Goal: Information Seeking & Learning: Learn about a topic

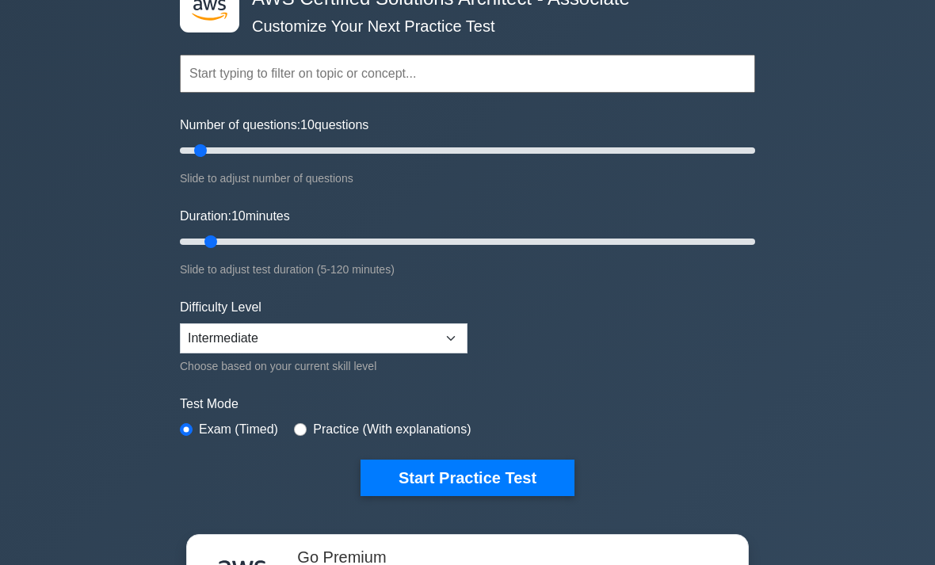
scroll to position [104, 0]
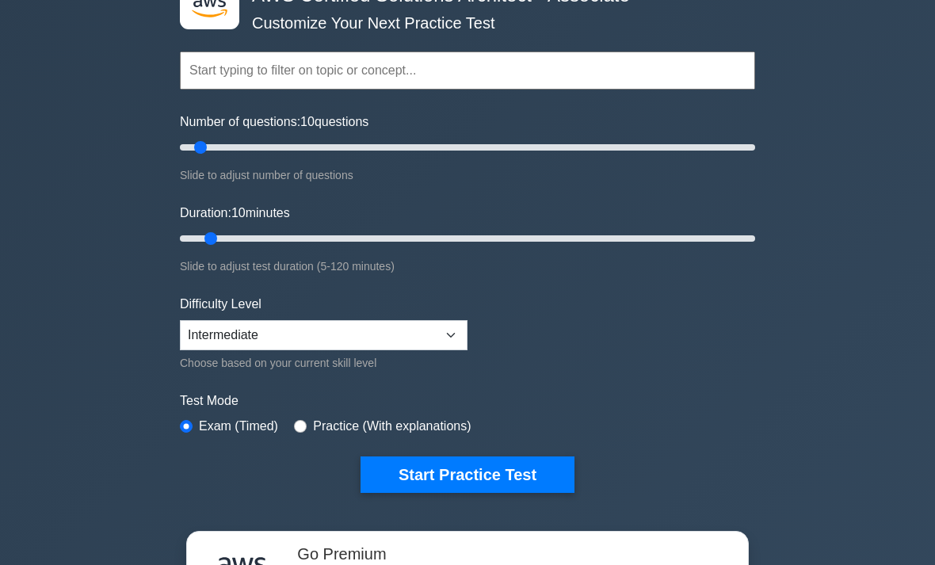
click at [518, 490] on button "Start Practice Test" at bounding box center [468, 475] width 214 height 36
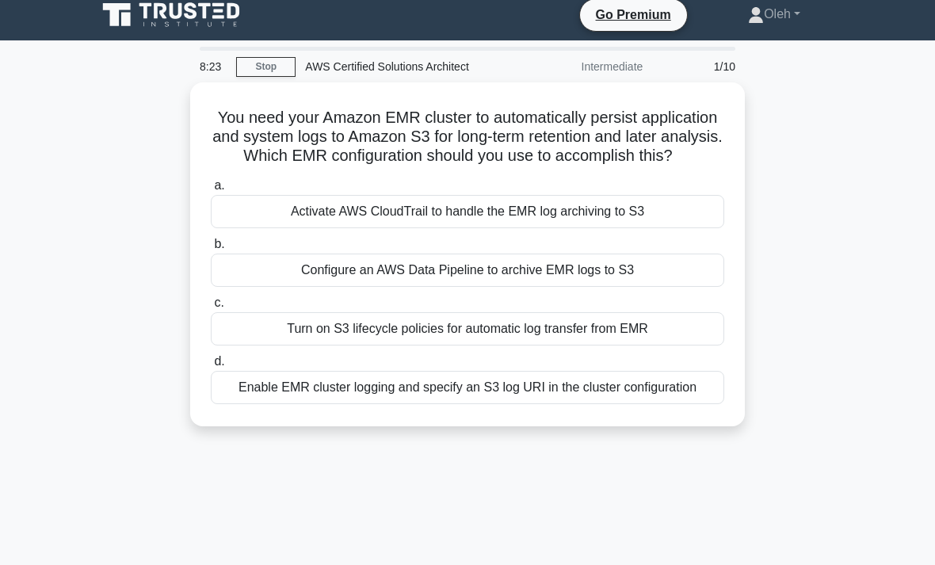
scroll to position [10, 0]
click at [361, 404] on div "Enable EMR cluster logging and specify an S3 log URI in the cluster configurati…" at bounding box center [467, 387] width 513 height 33
click at [211, 367] on input "d. Enable EMR cluster logging and specify an S3 log URI in the cluster configur…" at bounding box center [211, 362] width 0 height 10
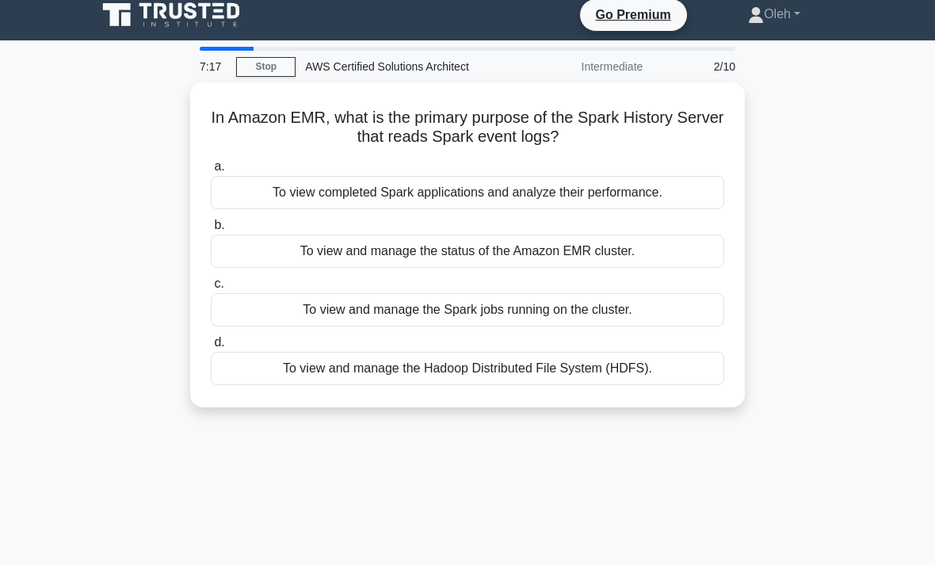
click at [344, 181] on div "To view completed Spark applications and analyze their performance." at bounding box center [467, 192] width 513 height 33
click at [211, 172] on input "a. To view completed Spark applications and analyze their performance." at bounding box center [211, 167] width 0 height 10
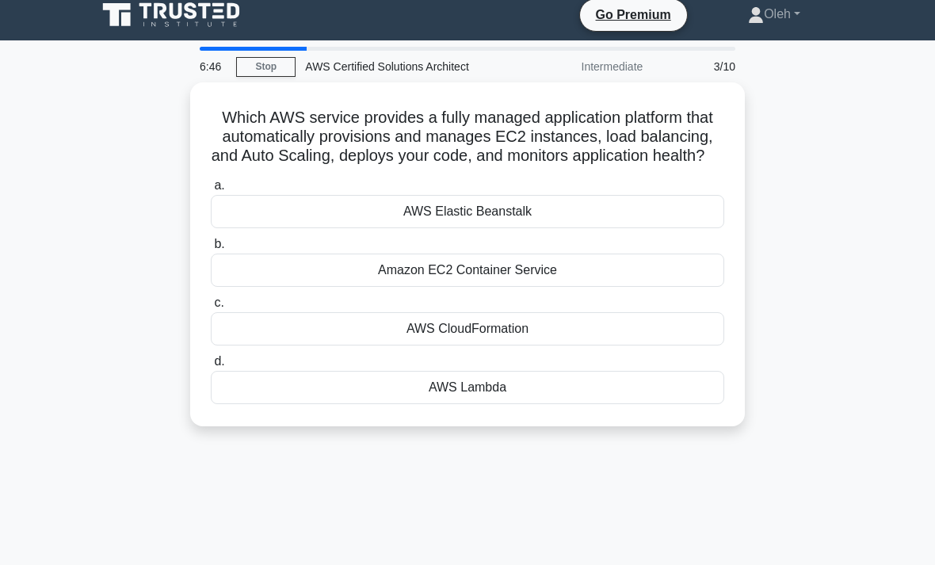
click at [677, 228] on div "AWS Elastic Beanstalk" at bounding box center [467, 211] width 513 height 33
click at [211, 191] on input "a. AWS Elastic Beanstalk" at bounding box center [211, 186] width 0 height 10
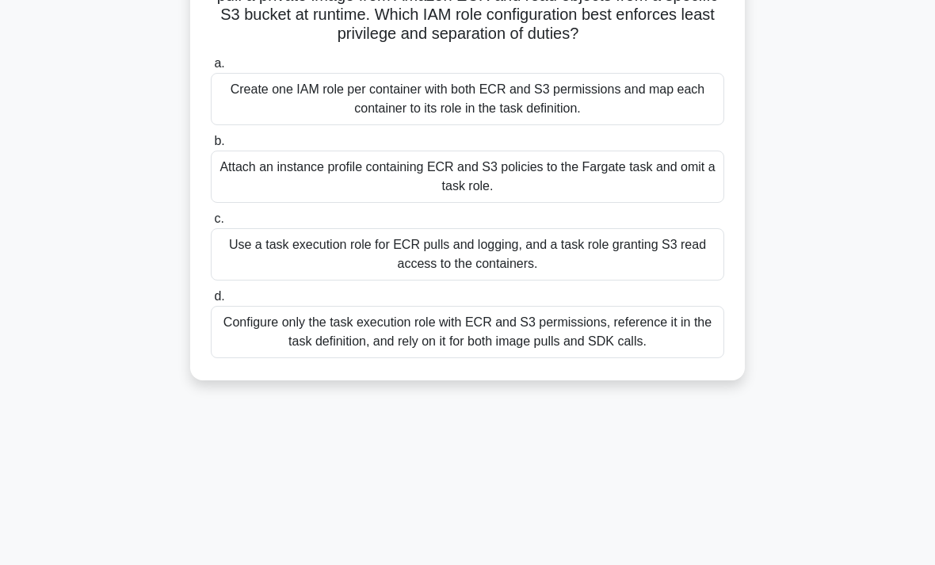
scroll to position [156, 0]
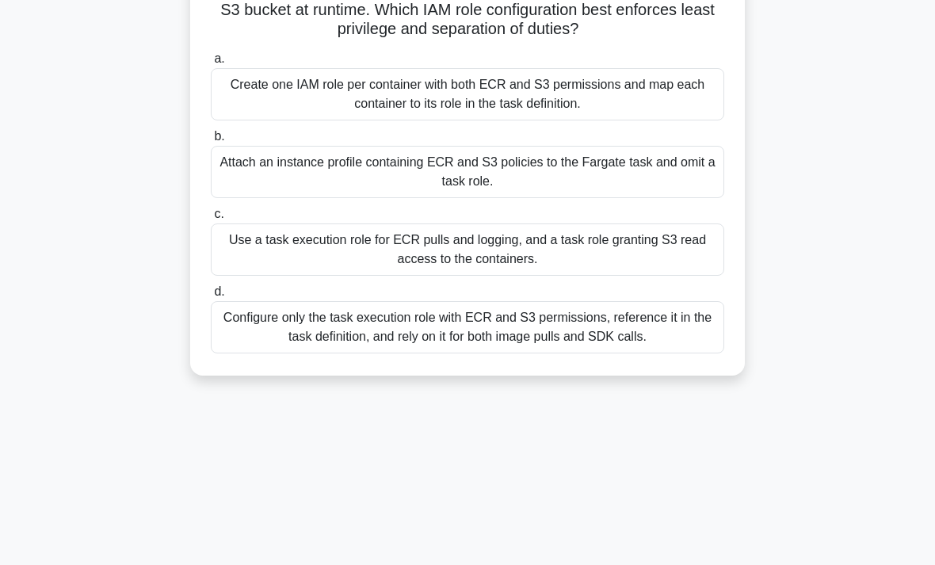
click at [681, 353] on div "Configure only the task execution role with ECR and S3 permissions, reference i…" at bounding box center [467, 327] width 513 height 52
click at [211, 297] on input "d. Configure only the task execution role with ECR and S3 permissions, referenc…" at bounding box center [211, 292] width 0 height 10
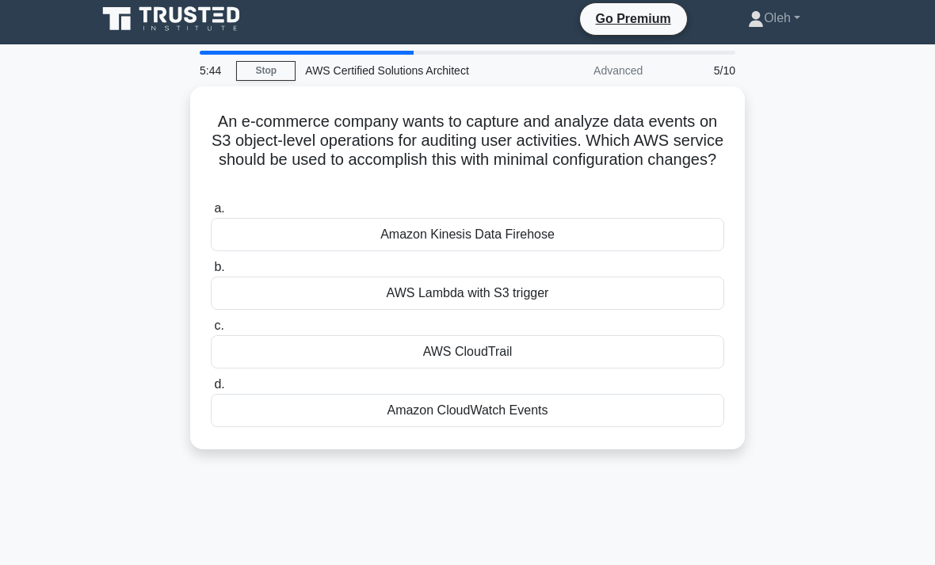
scroll to position [1, 0]
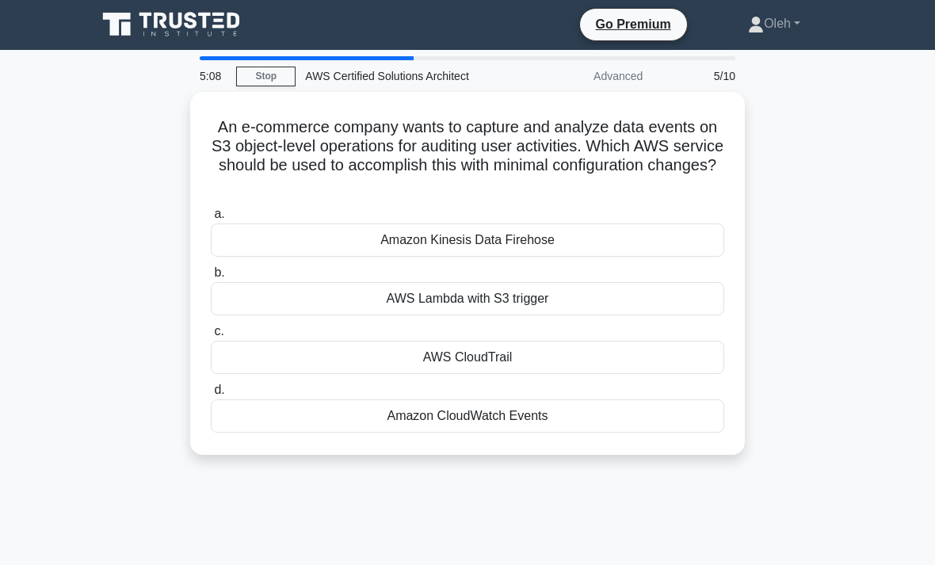
click at [658, 356] on div "AWS CloudTrail" at bounding box center [467, 357] width 513 height 33
click at [211, 337] on input "c. AWS CloudTrail" at bounding box center [211, 331] width 0 height 10
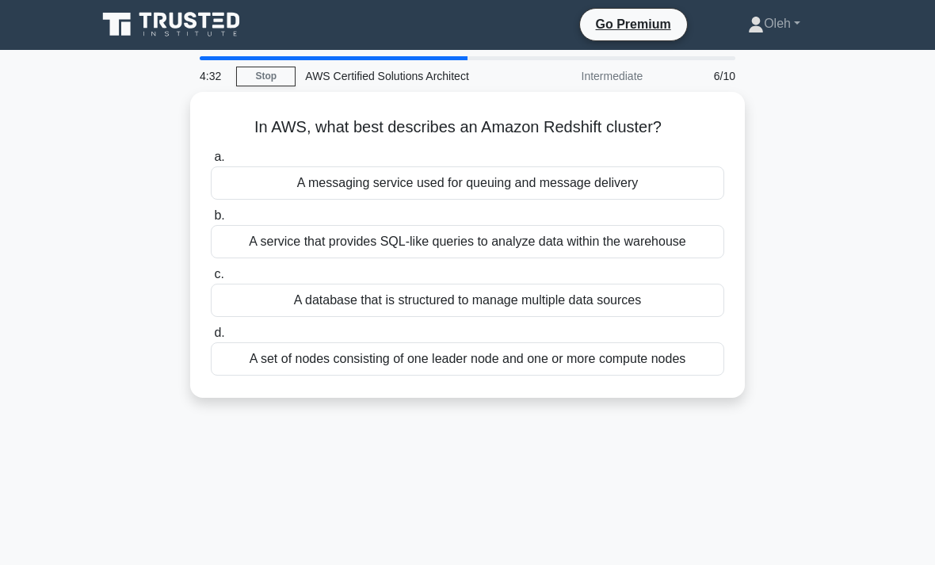
click at [690, 306] on div "A database that is structured to manage multiple data sources" at bounding box center [467, 300] width 513 height 33
click at [211, 280] on input "c. A database that is structured to manage multiple data sources" at bounding box center [211, 274] width 0 height 10
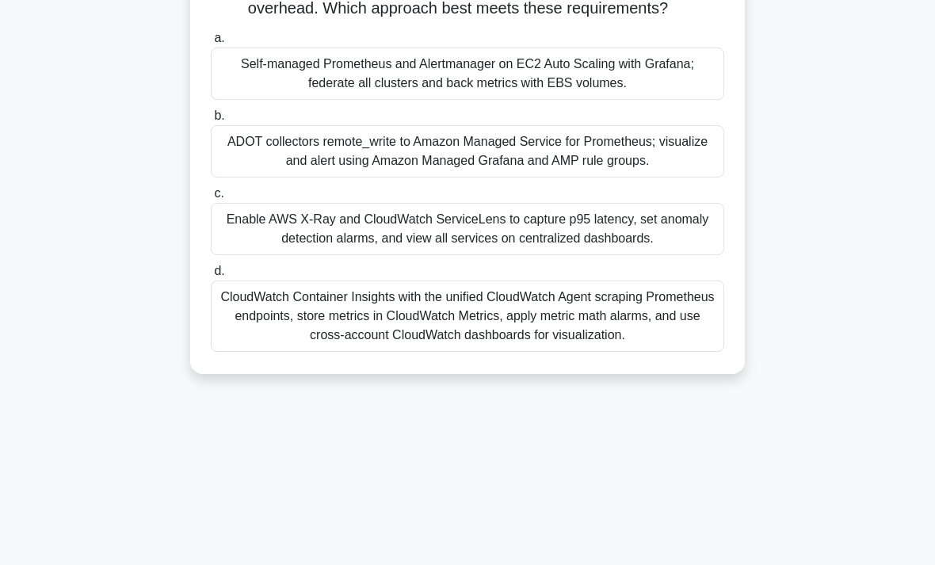
scroll to position [197, 0]
click at [674, 342] on div "CloudWatch Container Insights with the unified CloudWatch Agent scraping Promet…" at bounding box center [467, 315] width 513 height 71
click at [211, 276] on input "d. CloudWatch Container Insights with the unified CloudWatch Agent scraping Pro…" at bounding box center [211, 270] width 0 height 10
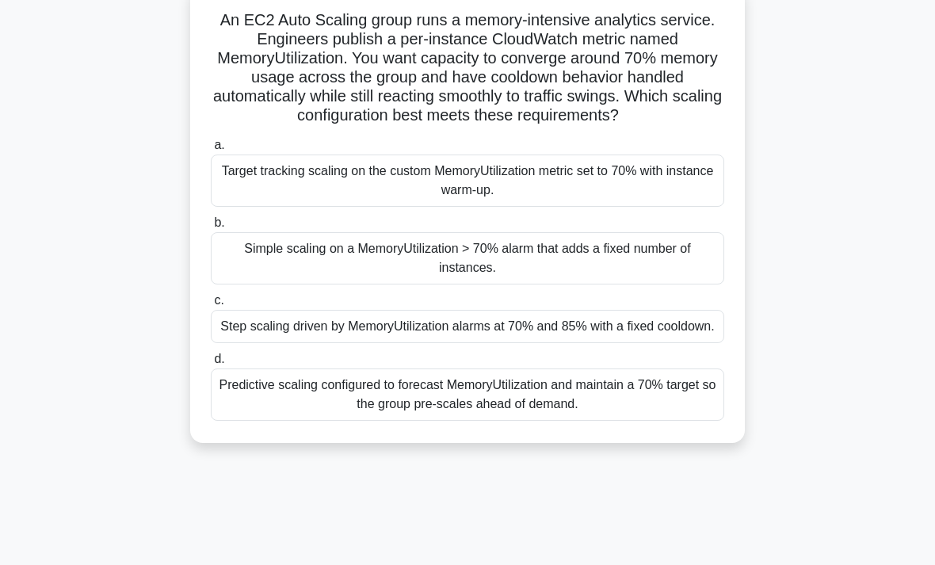
scroll to position [108, 0]
click at [678, 421] on div "Predictive scaling configured to forecast MemoryUtilization and maintain a 70% …" at bounding box center [467, 394] width 513 height 52
click at [211, 364] on input "d. Predictive scaling configured to forecast MemoryUtilization and maintain a 7…" at bounding box center [211, 359] width 0 height 10
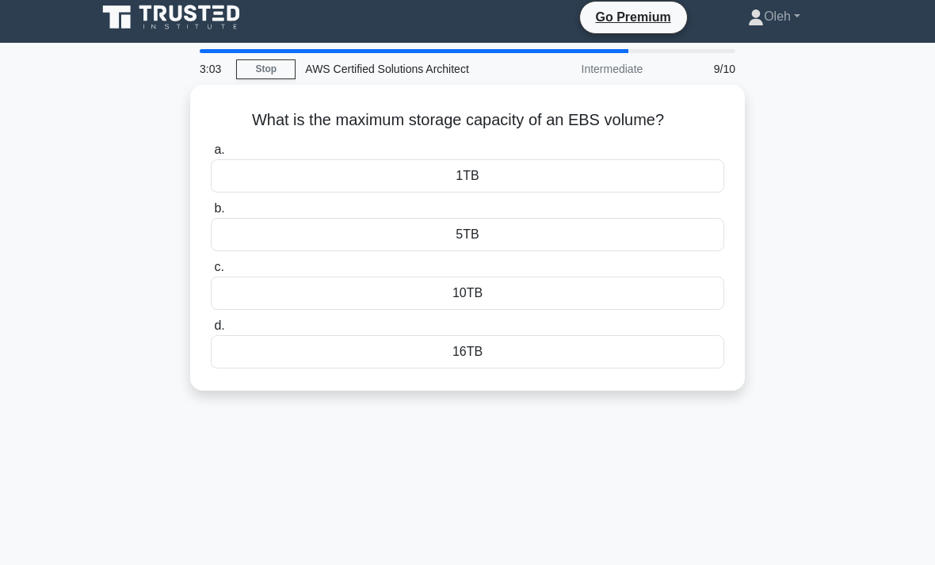
scroll to position [7, 0]
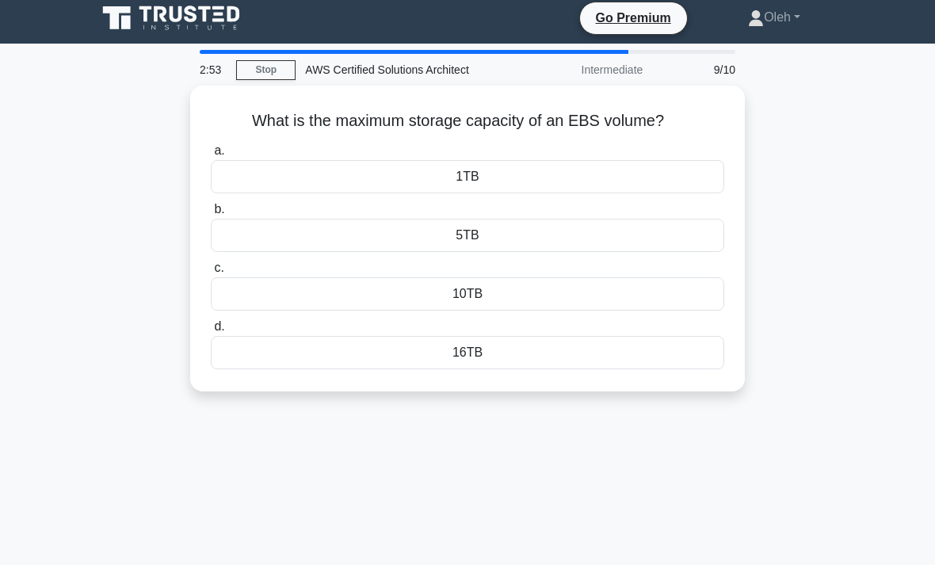
click at [687, 349] on div "16TB" at bounding box center [467, 352] width 513 height 33
click at [211, 332] on input "d. 16TB" at bounding box center [211, 327] width 0 height 10
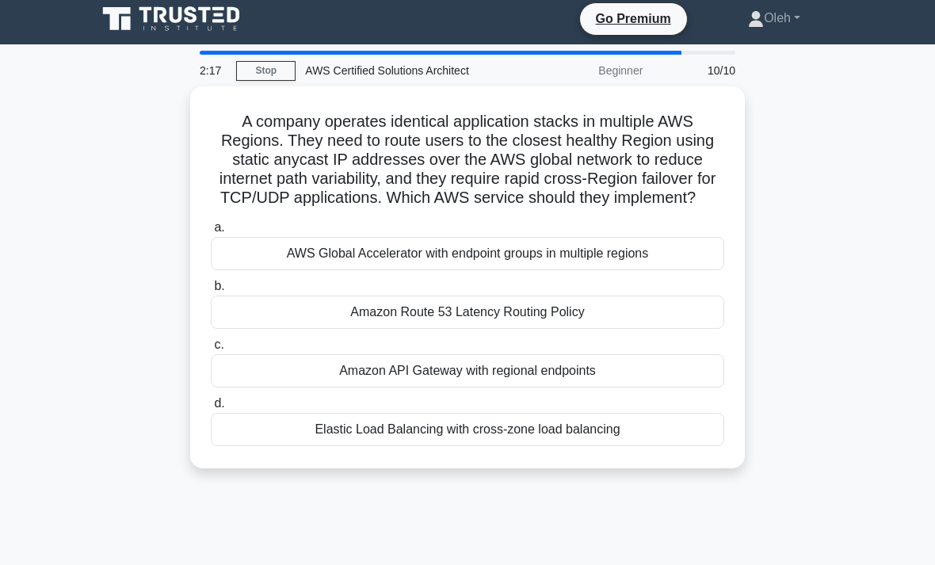
scroll to position [15, 0]
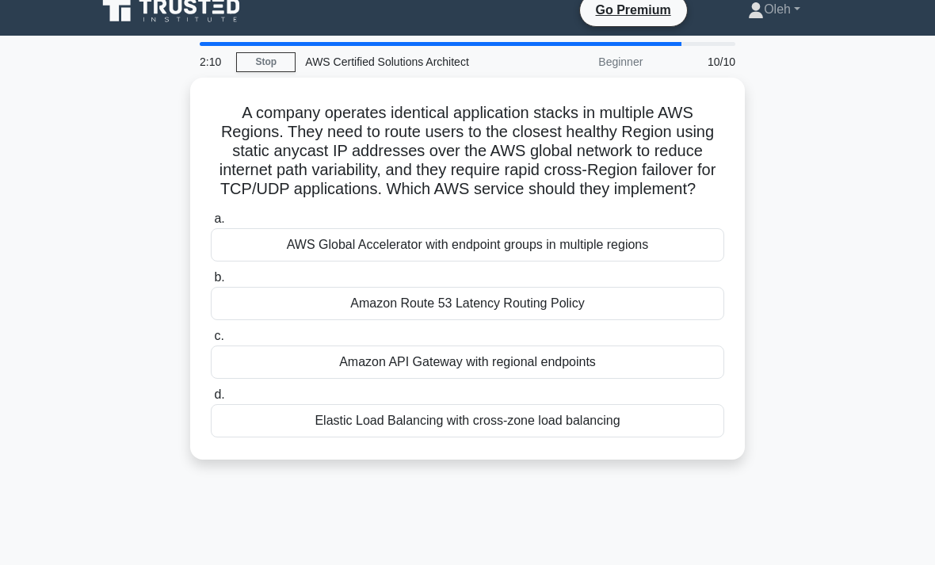
click at [673, 320] on div "Amazon Route 53 Latency Routing Policy" at bounding box center [467, 303] width 513 height 33
click at [211, 283] on input "b. Amazon Route 53 Latency Routing Policy" at bounding box center [211, 278] width 0 height 10
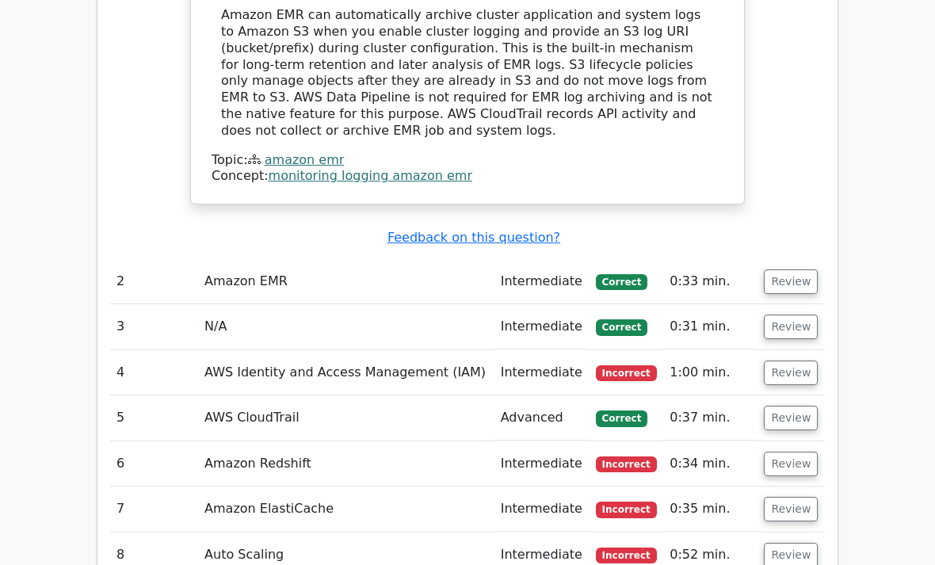
scroll to position [1829, 0]
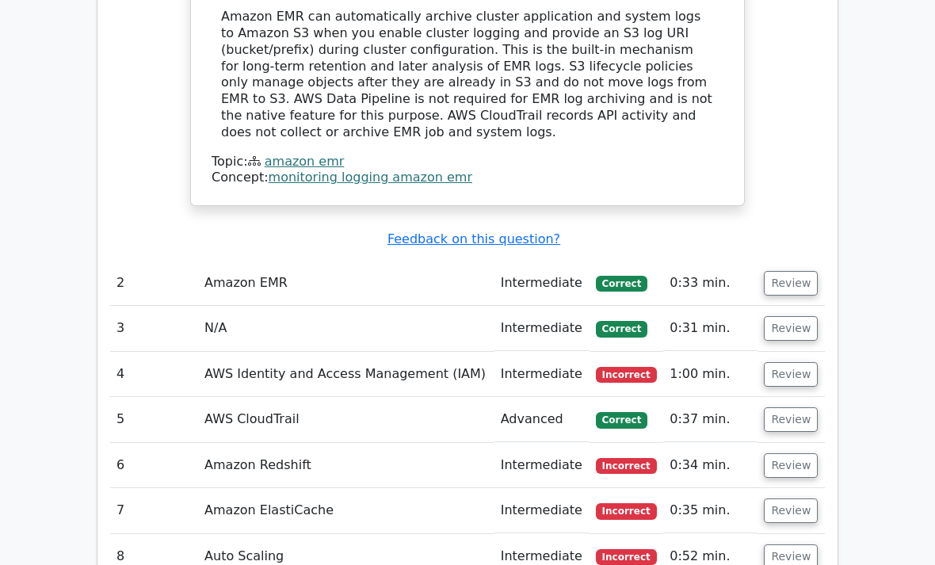
click at [796, 362] on button "Review" at bounding box center [791, 374] width 54 height 25
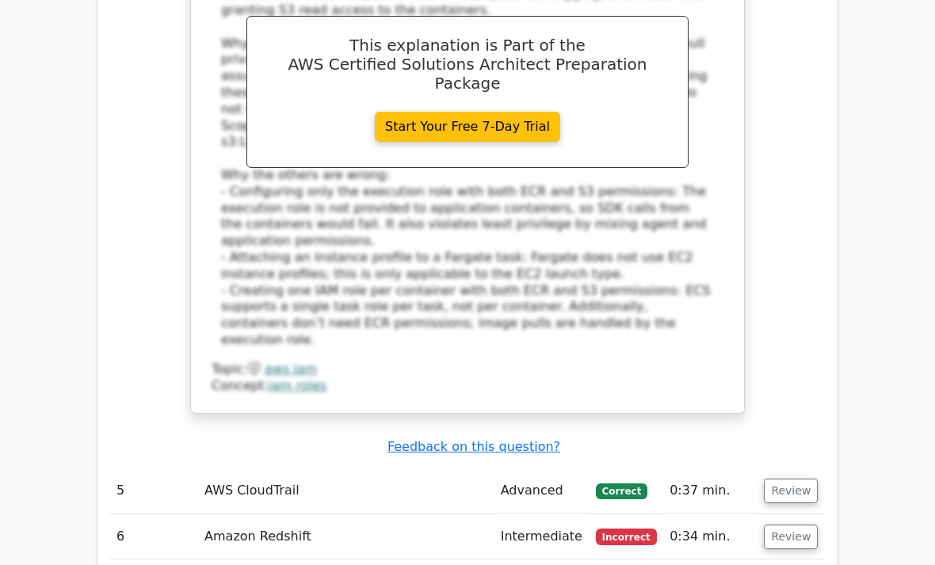
scroll to position [2746, 0]
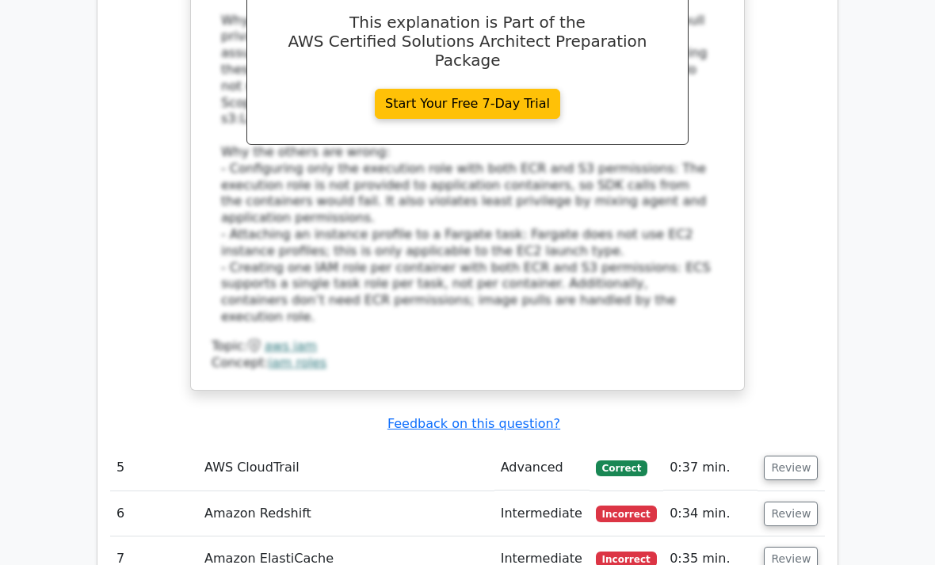
click at [796, 502] on button "Review" at bounding box center [791, 514] width 54 height 25
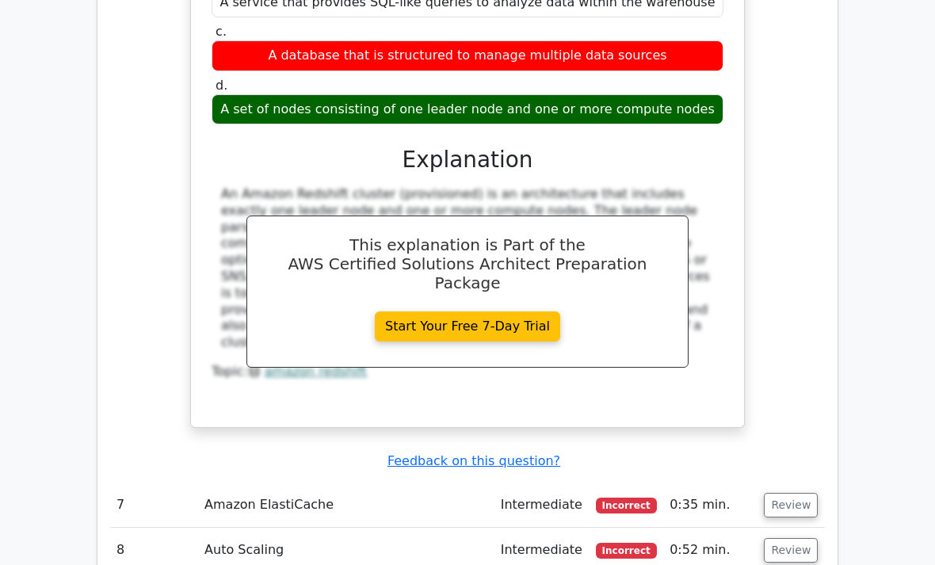
scroll to position [3420, 0]
click at [796, 493] on button "Review" at bounding box center [791, 505] width 54 height 25
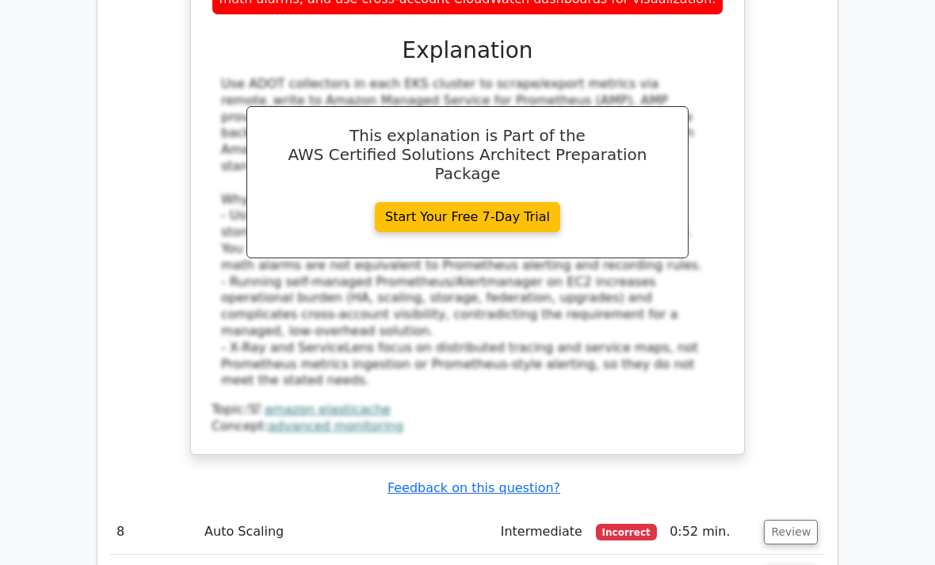
scroll to position [4333, 0]
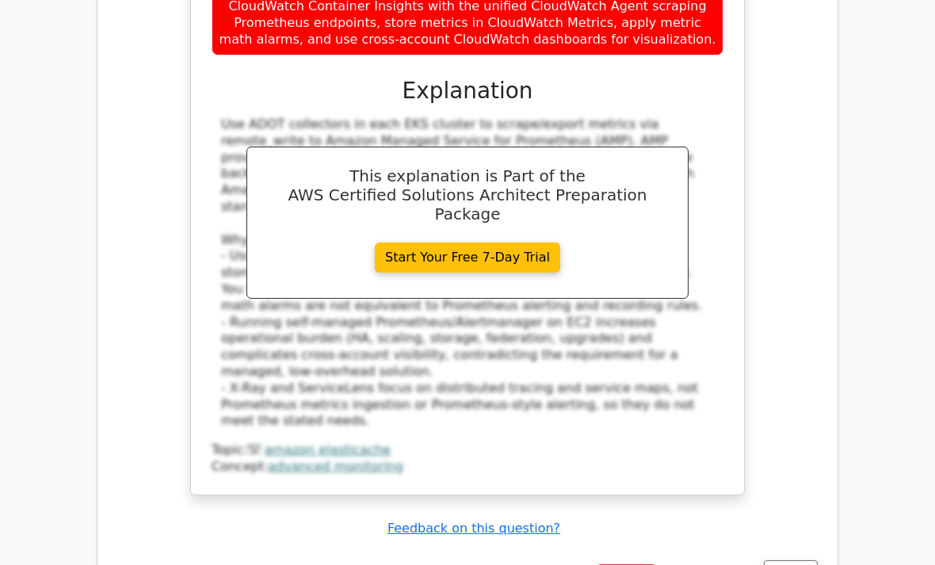
click at [803, 560] on button "Review" at bounding box center [791, 572] width 54 height 25
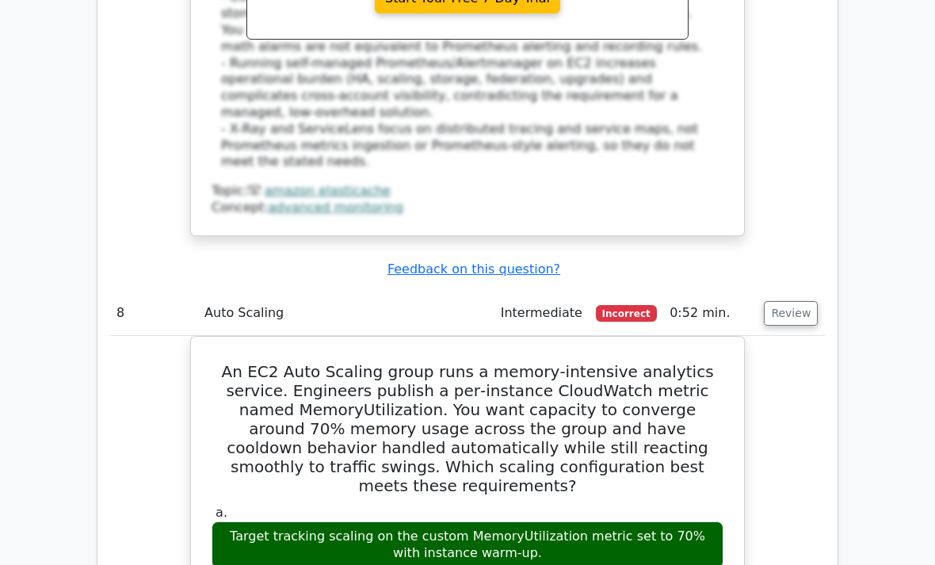
scroll to position [4593, 0]
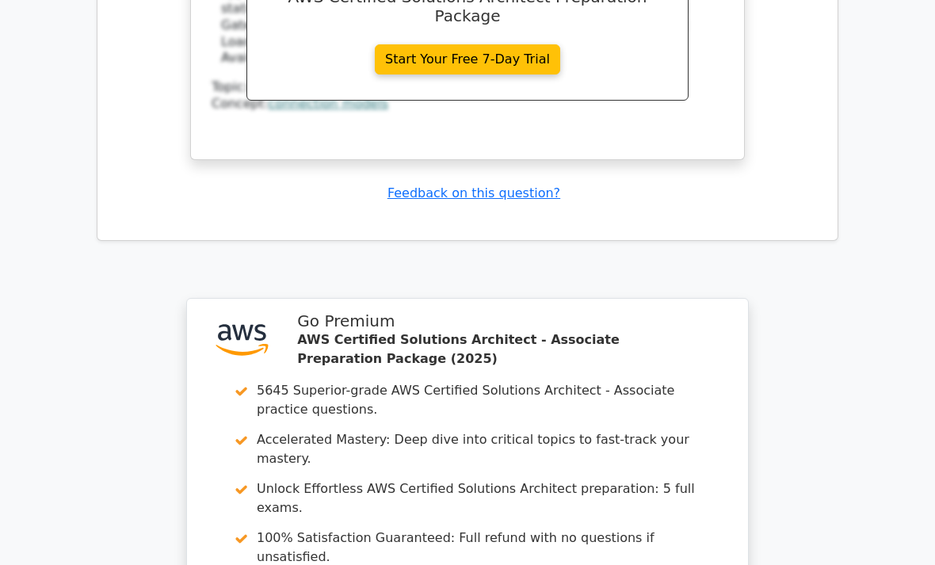
scroll to position [6489, 0]
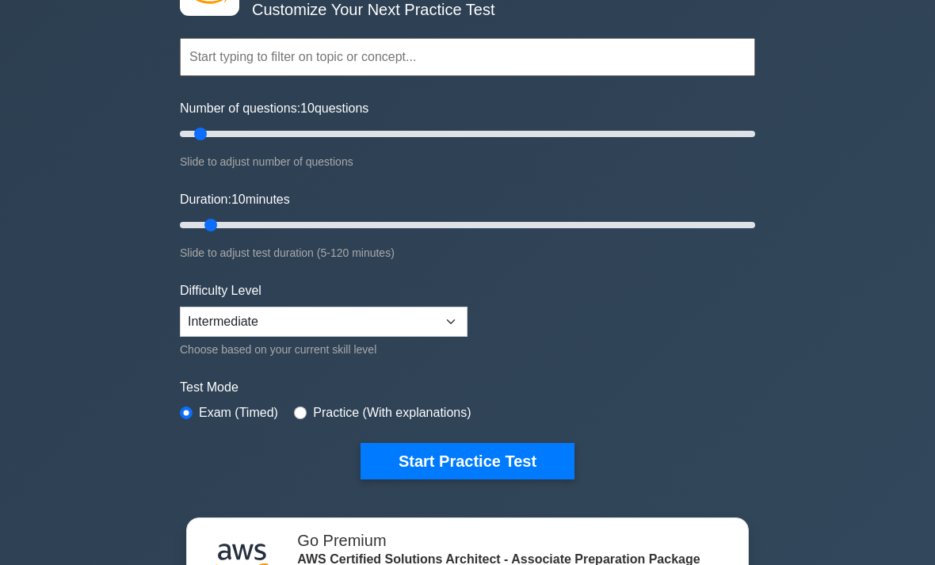
scroll to position [127, 0]
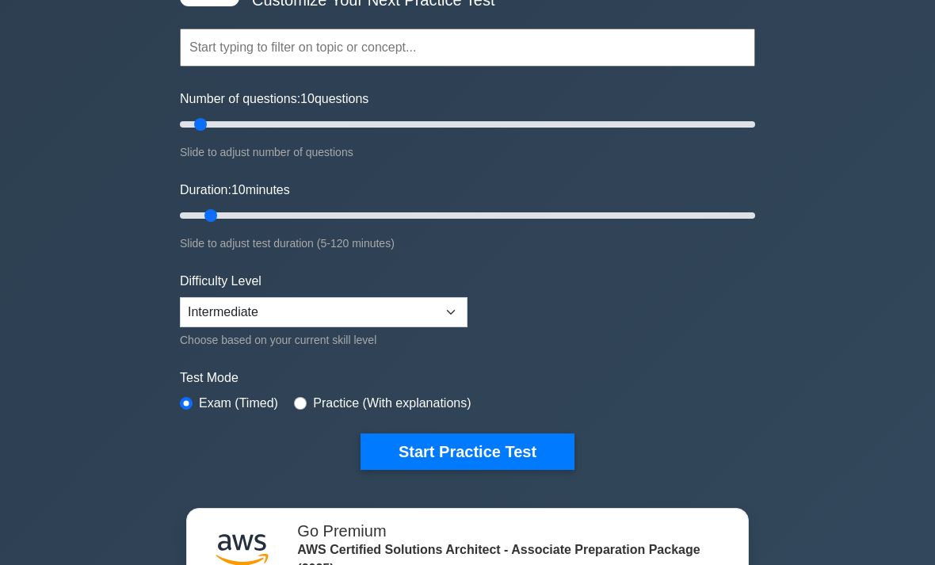
click at [392, 471] on button "Start Practice Test" at bounding box center [468, 452] width 214 height 36
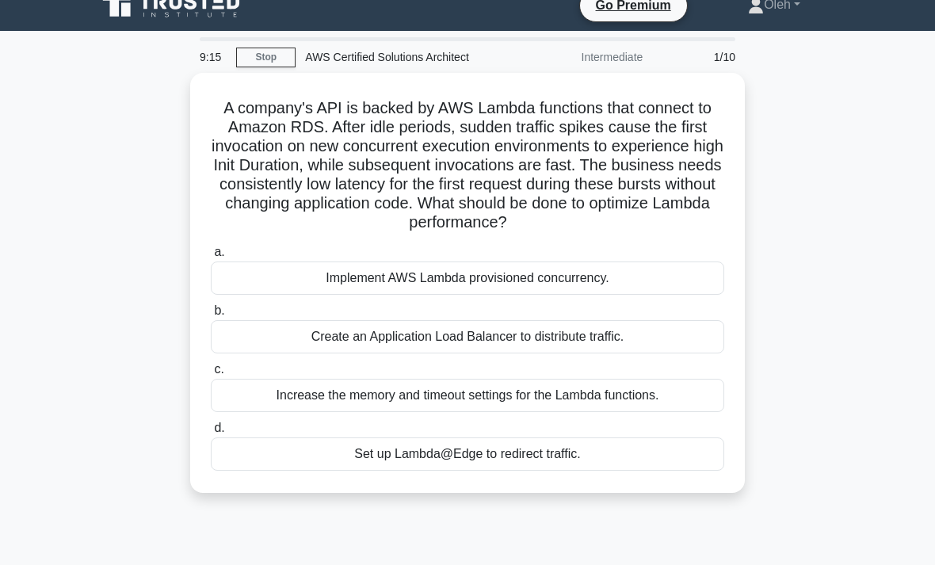
scroll to position [20, 0]
click at [685, 294] on div "Implement AWS Lambda provisioned concurrency." at bounding box center [467, 277] width 513 height 33
click at [211, 258] on input "a. Implement AWS Lambda provisioned concurrency." at bounding box center [211, 252] width 0 height 10
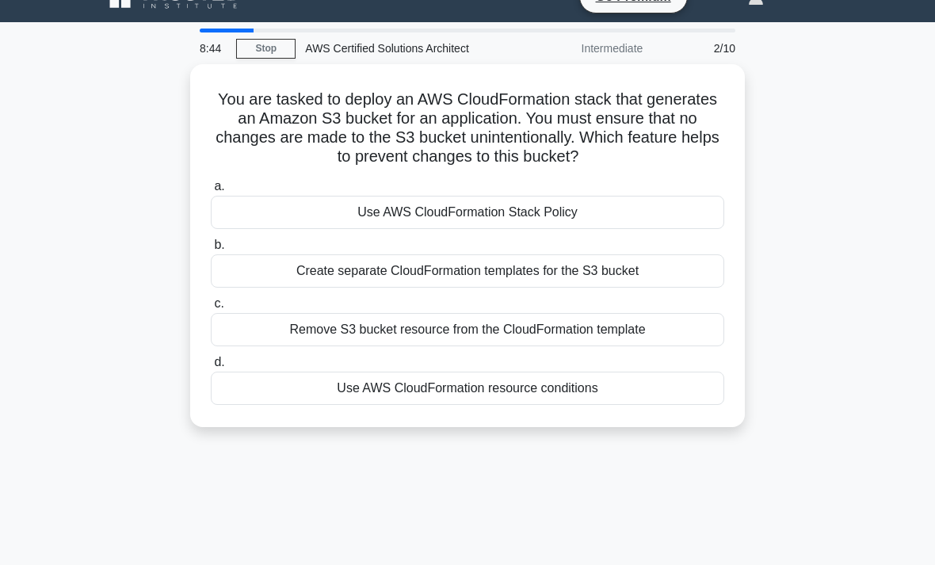
scroll to position [32, 0]
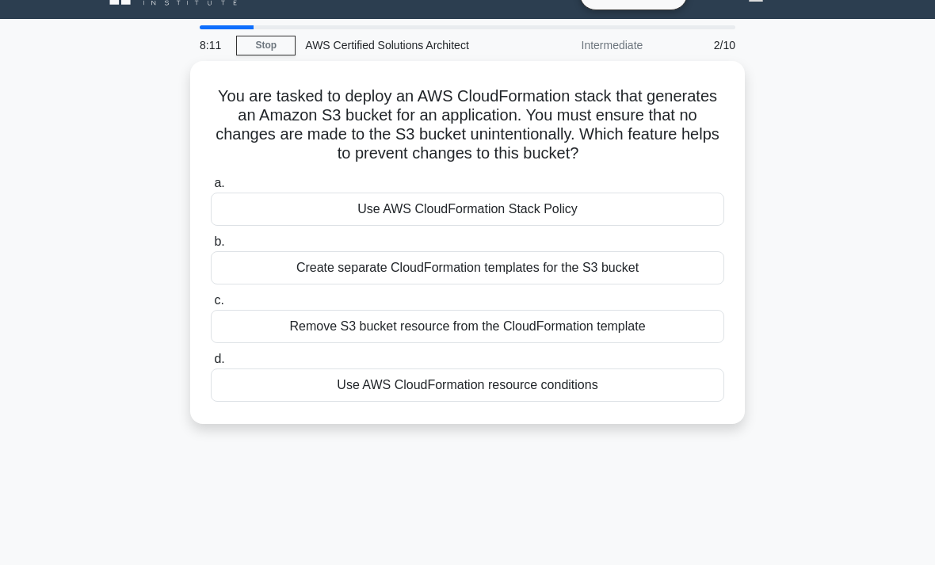
click at [685, 399] on div "Use AWS CloudFormation resource conditions" at bounding box center [467, 384] width 513 height 33
click at [211, 364] on input "d. Use AWS CloudFormation resource conditions" at bounding box center [211, 359] width 0 height 10
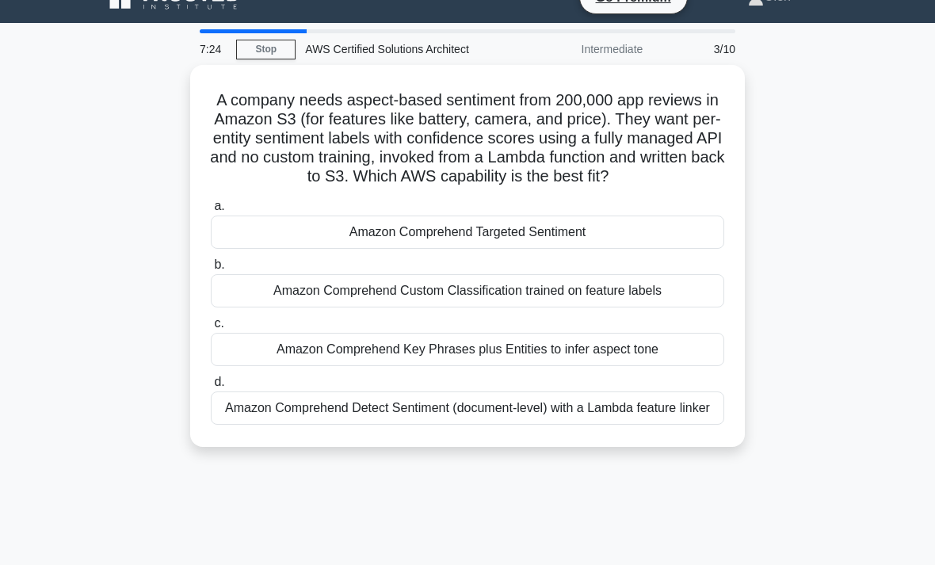
scroll to position [40, 0]
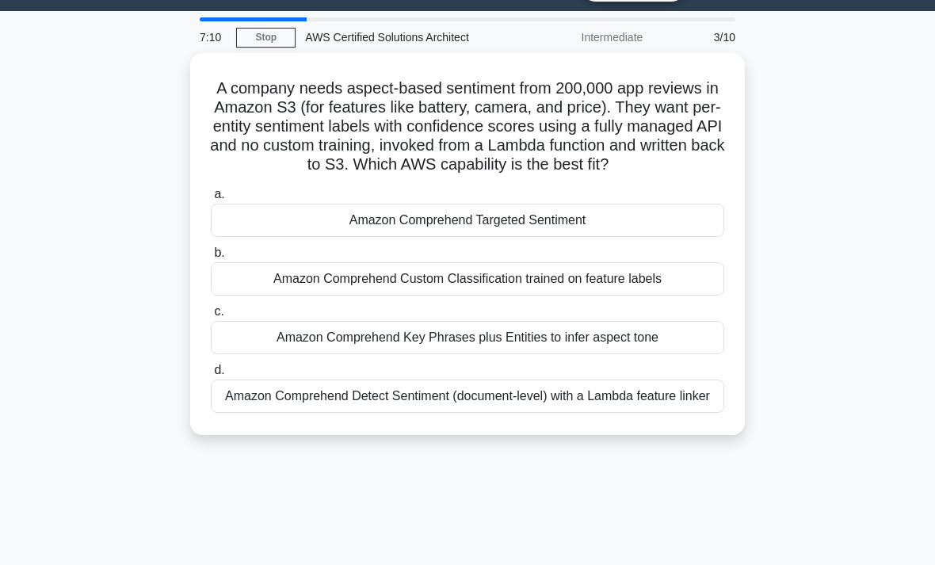
click at [690, 296] on div "Amazon Comprehend Custom Classification trained on feature labels" at bounding box center [467, 278] width 513 height 33
click at [211, 258] on input "b. Amazon Comprehend Custom Classification trained on feature labels" at bounding box center [211, 253] width 0 height 10
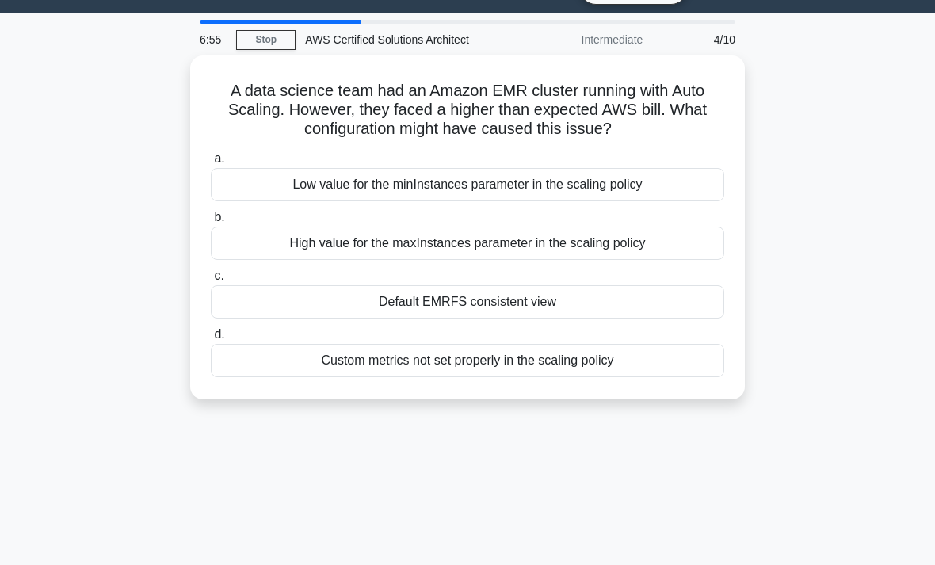
scroll to position [39, 0]
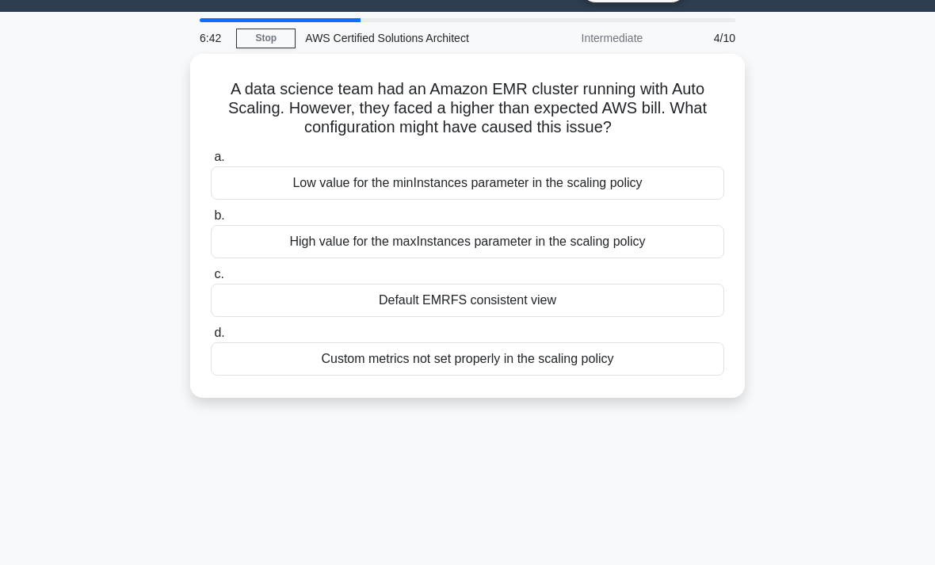
click at [674, 240] on div "High value for the maxInstances parameter in the scaling policy" at bounding box center [467, 241] width 513 height 33
click at [211, 221] on input "b. High value for the maxInstances parameter in the scaling policy" at bounding box center [211, 216] width 0 height 10
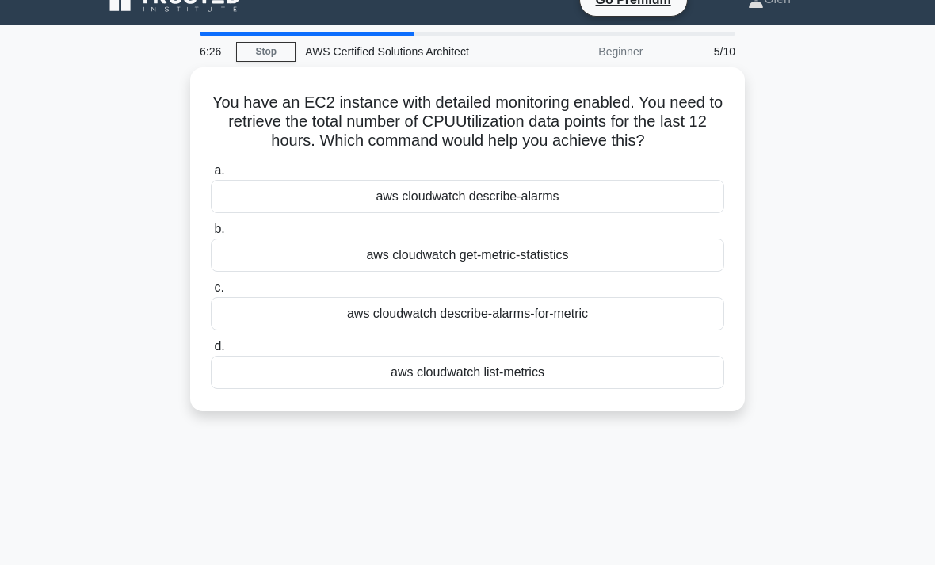
scroll to position [26, 0]
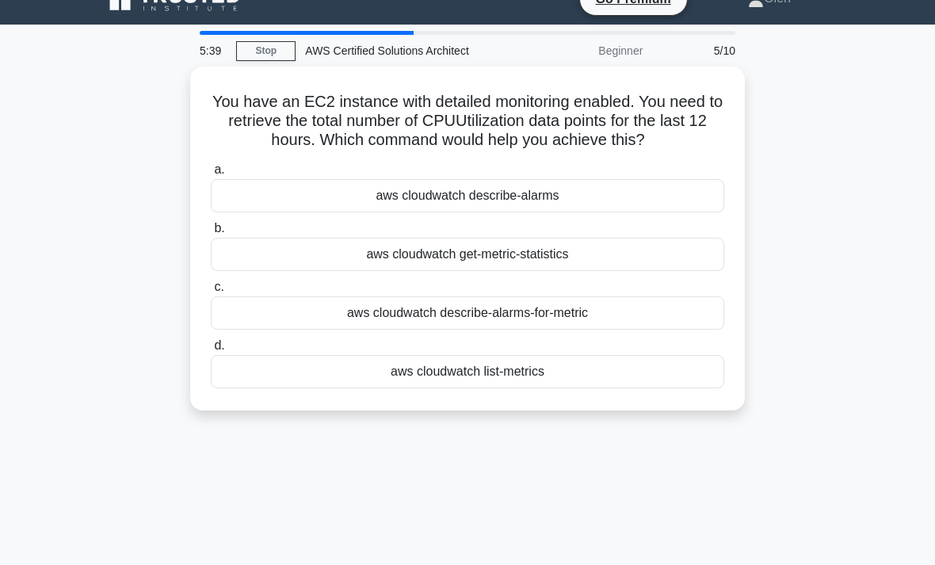
click at [700, 265] on div "aws cloudwatch get-metric-statistics" at bounding box center [467, 254] width 513 height 33
click at [211, 234] on input "b. aws cloudwatch get-metric-statistics" at bounding box center [211, 228] width 0 height 10
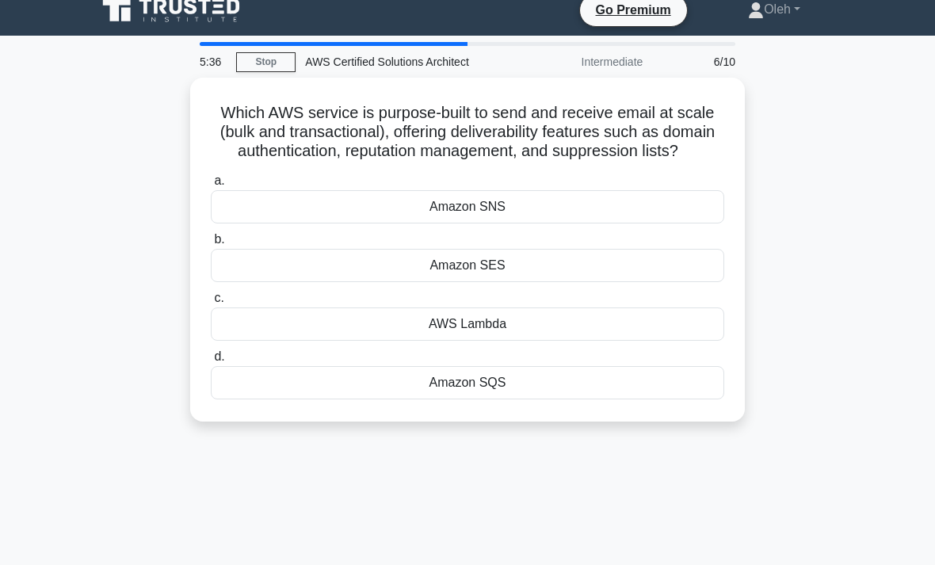
scroll to position [0, 0]
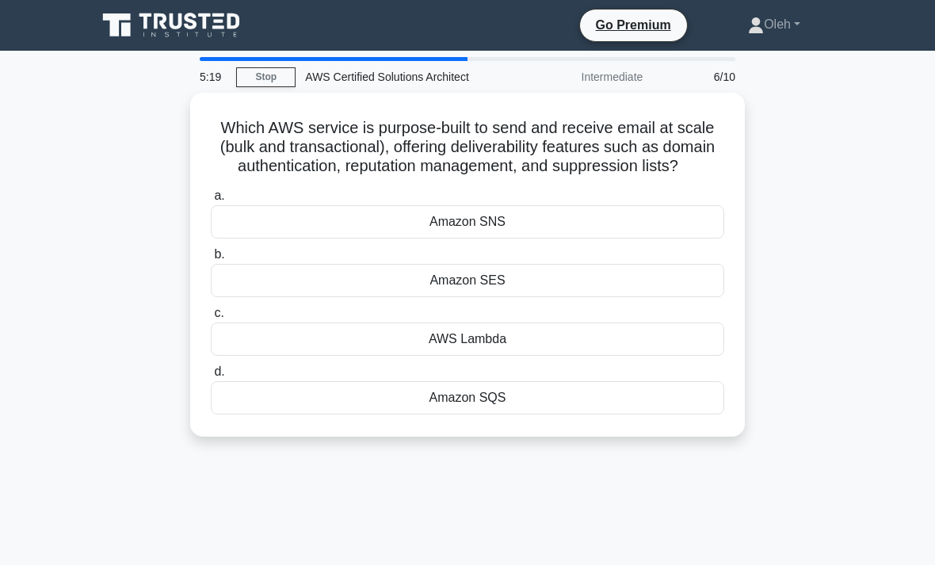
click at [691, 239] on div "Amazon SNS" at bounding box center [467, 221] width 513 height 33
click at [211, 201] on input "a. Amazon SNS" at bounding box center [211, 196] width 0 height 10
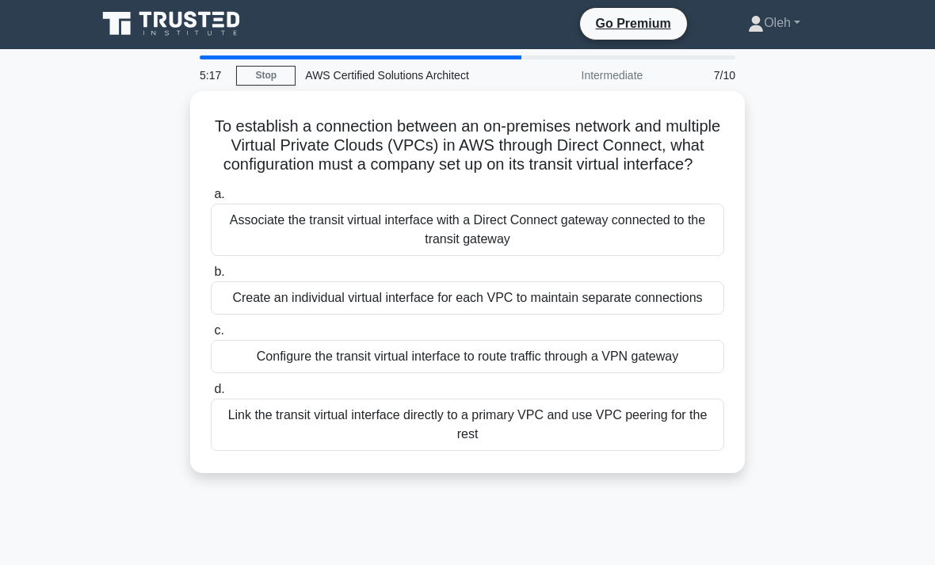
scroll to position [2, 0]
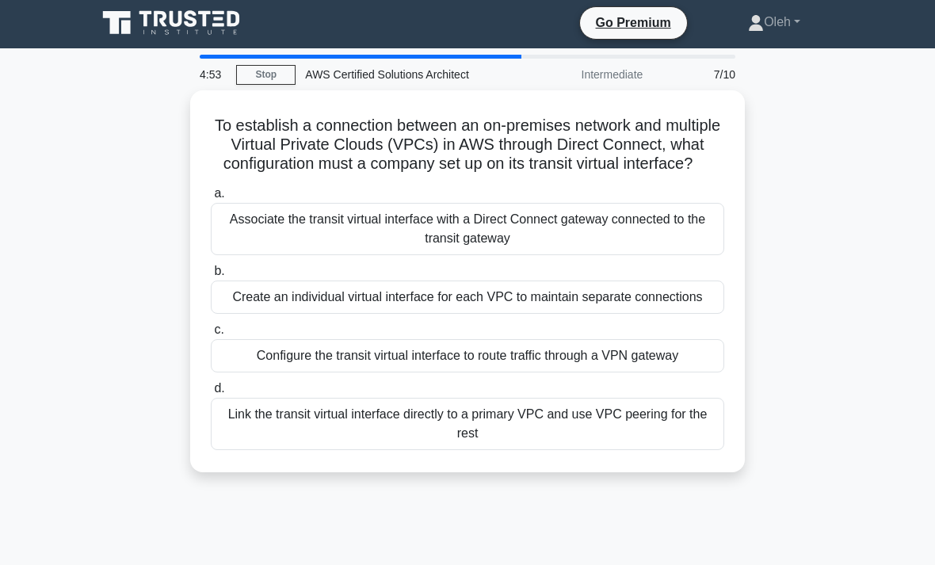
click at [665, 246] on div "Associate the transit virtual interface with a Direct Connect gateway connected…" at bounding box center [467, 229] width 513 height 52
click at [211, 199] on input "a. Associate the transit virtual interface with a Direct Connect gateway connec…" at bounding box center [211, 194] width 0 height 10
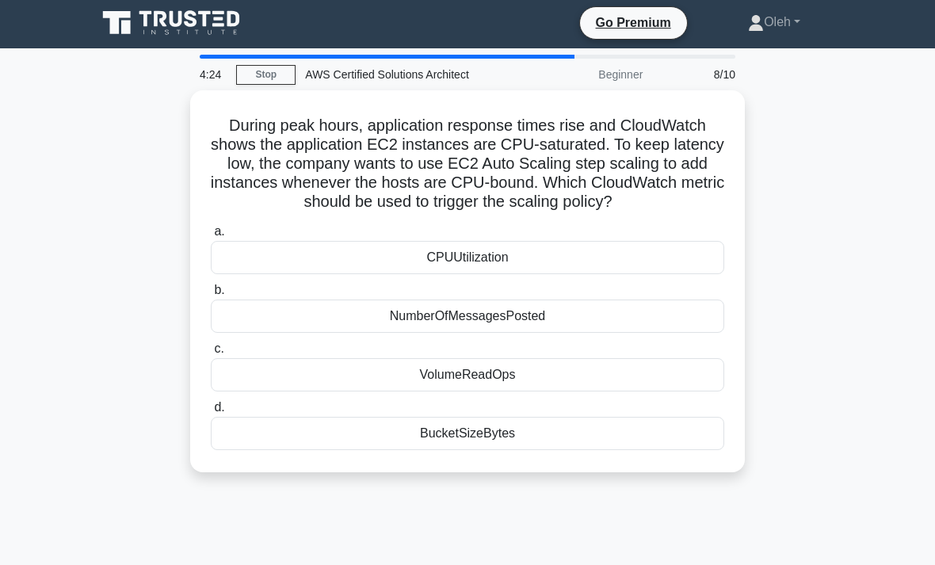
click at [672, 274] on div "CPUUtilization" at bounding box center [467, 257] width 513 height 33
click at [211, 237] on input "a. CPUUtilization" at bounding box center [211, 232] width 0 height 10
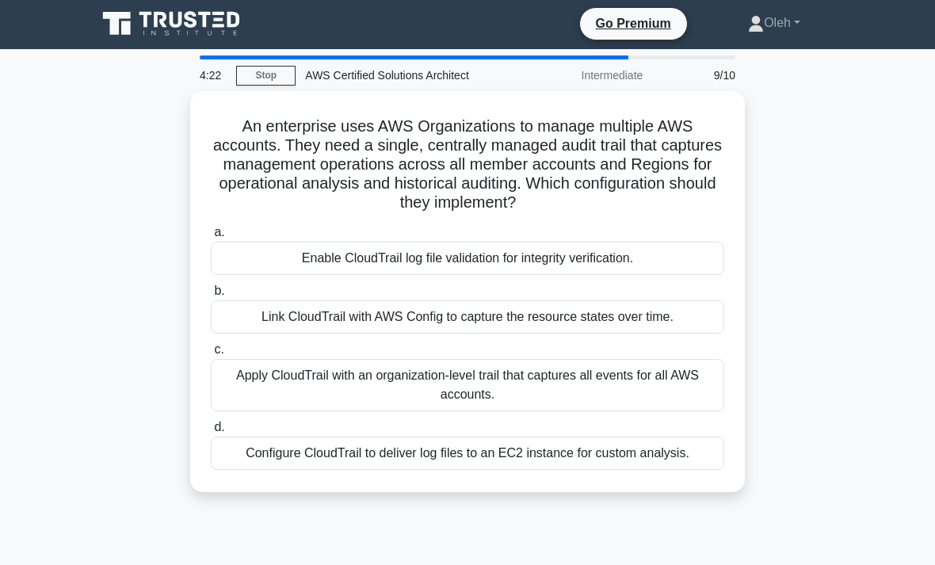
scroll to position [3, 0]
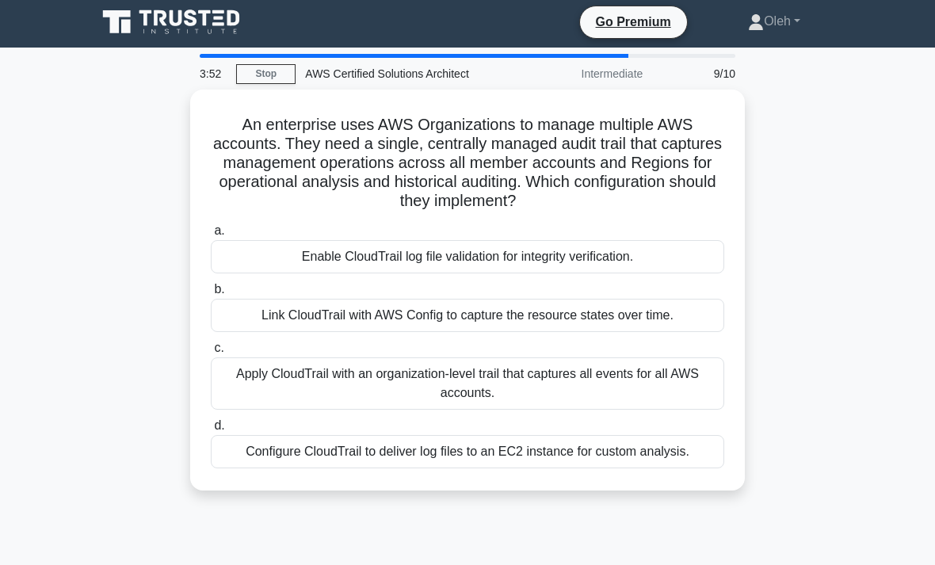
click at [681, 376] on div "Apply CloudTrail with an organization-level trail that captures all events for …" at bounding box center [467, 383] width 513 height 52
click at [211, 353] on input "c. Apply CloudTrail with an organization-level trail that captures all events f…" at bounding box center [211, 348] width 0 height 10
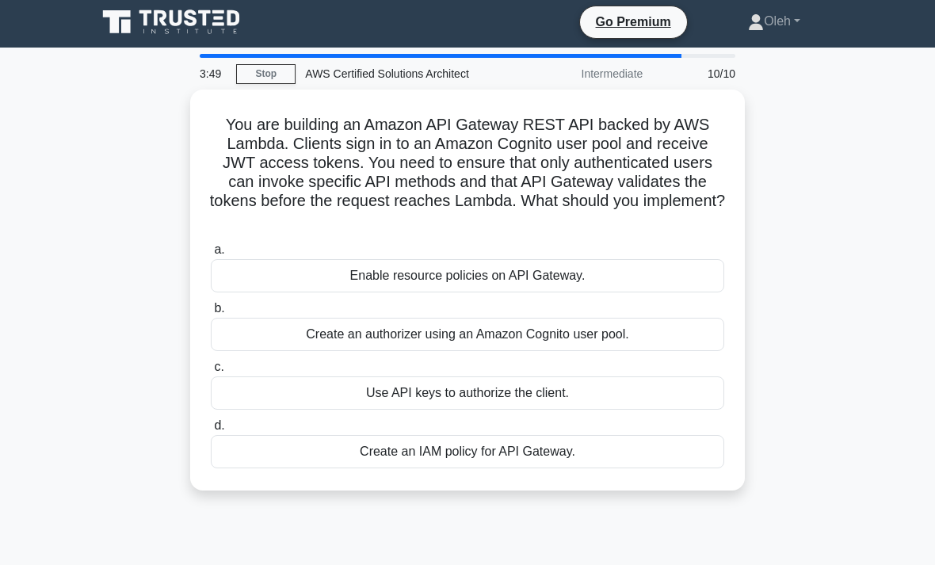
scroll to position [0, 0]
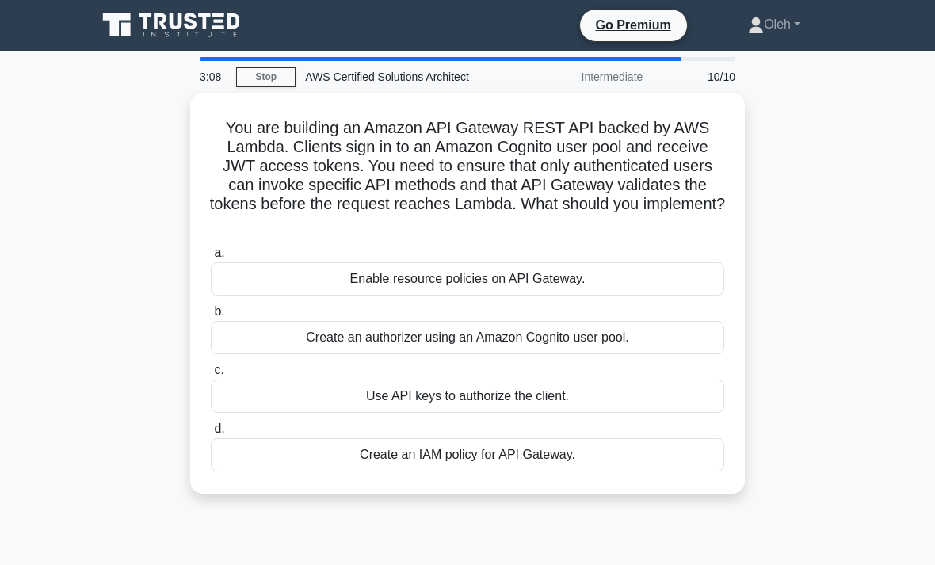
click at [666, 339] on div "Create an authorizer using an Amazon Cognito user pool." at bounding box center [467, 337] width 513 height 33
click at [211, 317] on input "b. Create an authorizer using an Amazon Cognito user pool." at bounding box center [211, 312] width 0 height 10
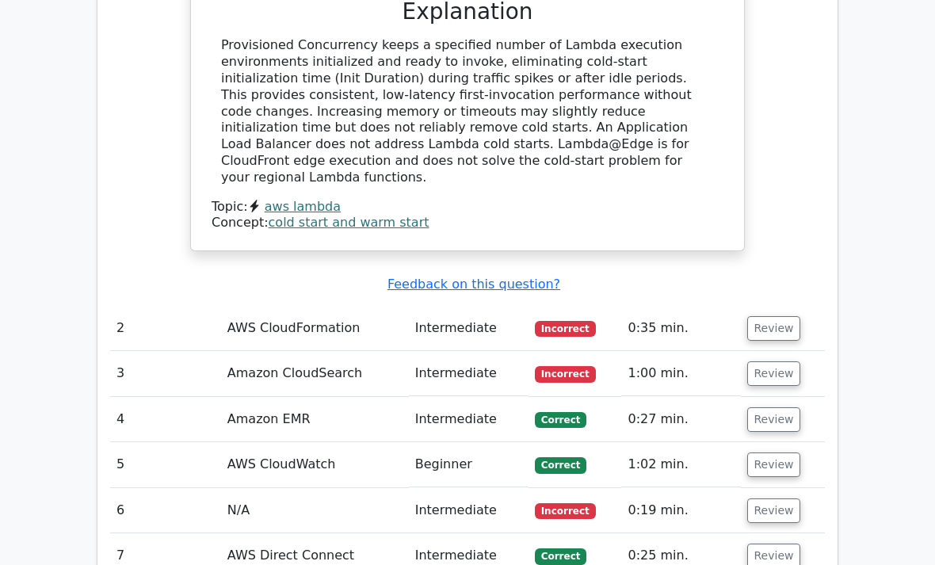
click at [773, 316] on button "Review" at bounding box center [774, 328] width 54 height 25
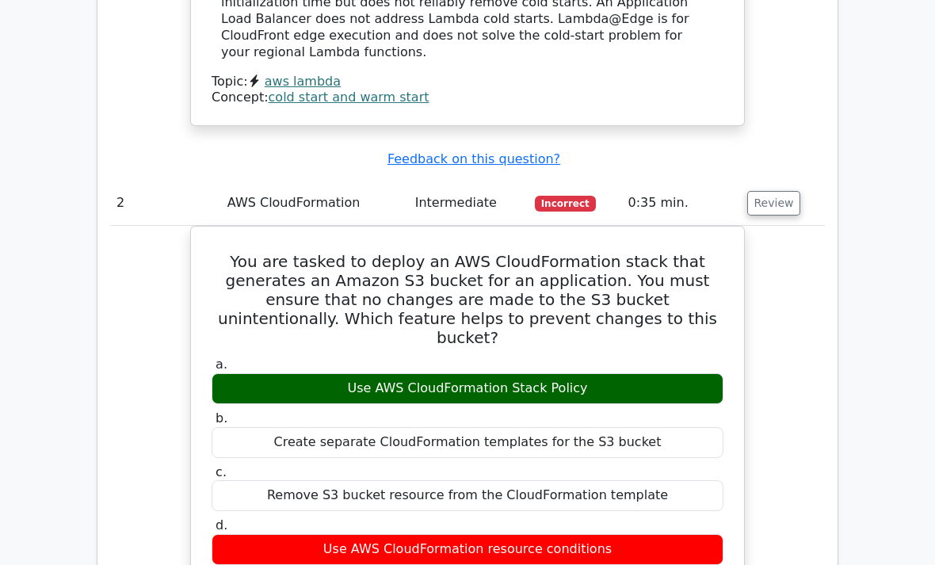
scroll to position [2057, 0]
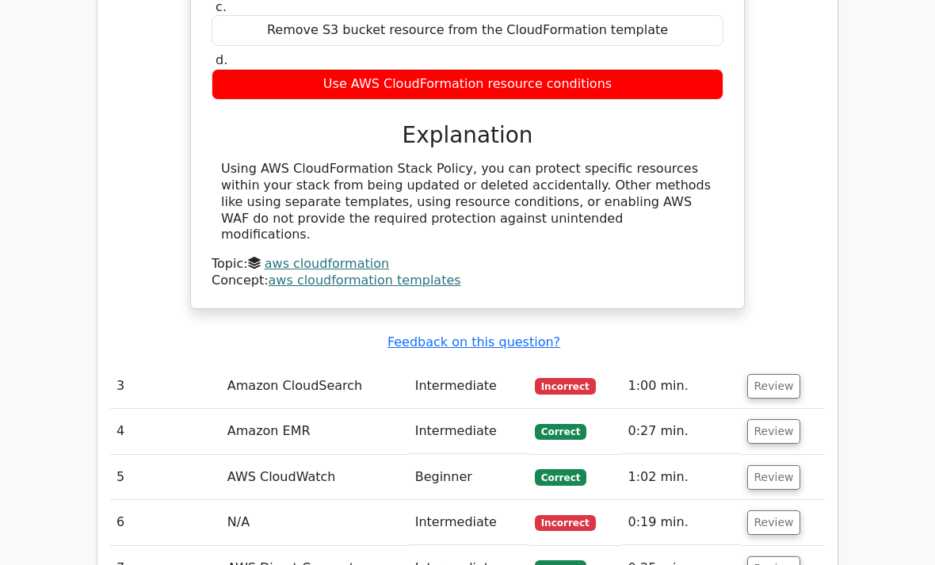
click at [784, 510] on button "Review" at bounding box center [774, 522] width 54 height 25
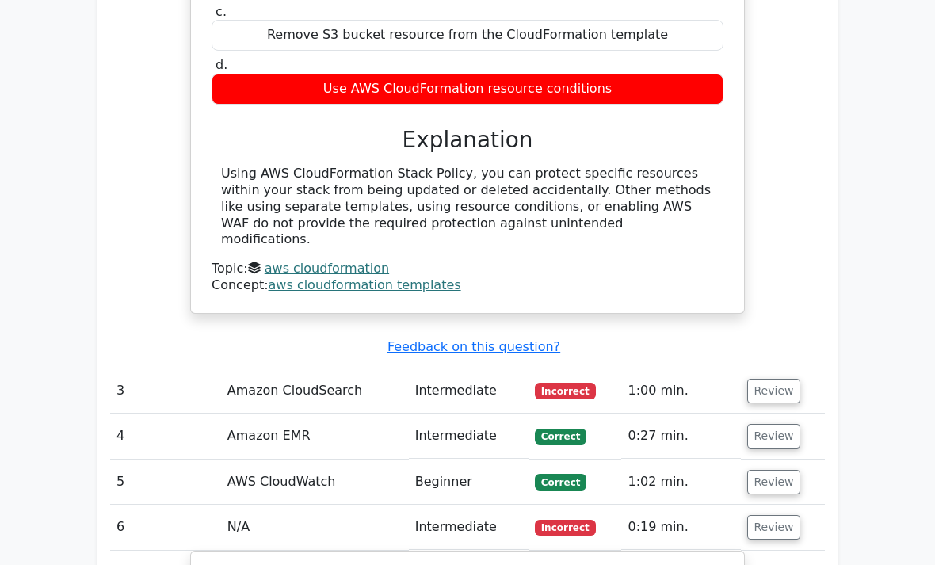
scroll to position [2531, 0]
click at [779, 379] on button "Review" at bounding box center [774, 391] width 54 height 25
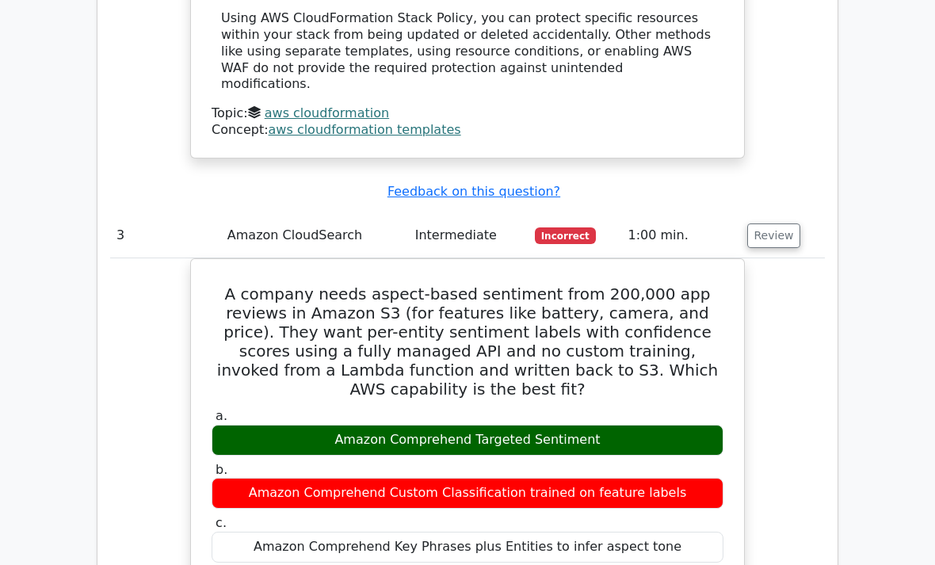
scroll to position [2685, 0]
